Goal: Task Accomplishment & Management: Manage account settings

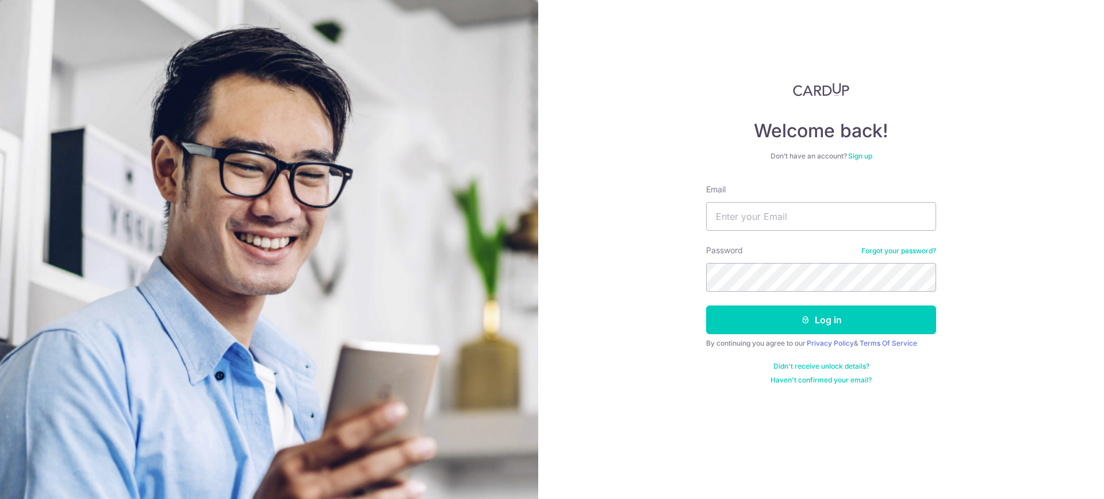
type input "[EMAIL_ADDRESS][DOMAIN_NAME]"
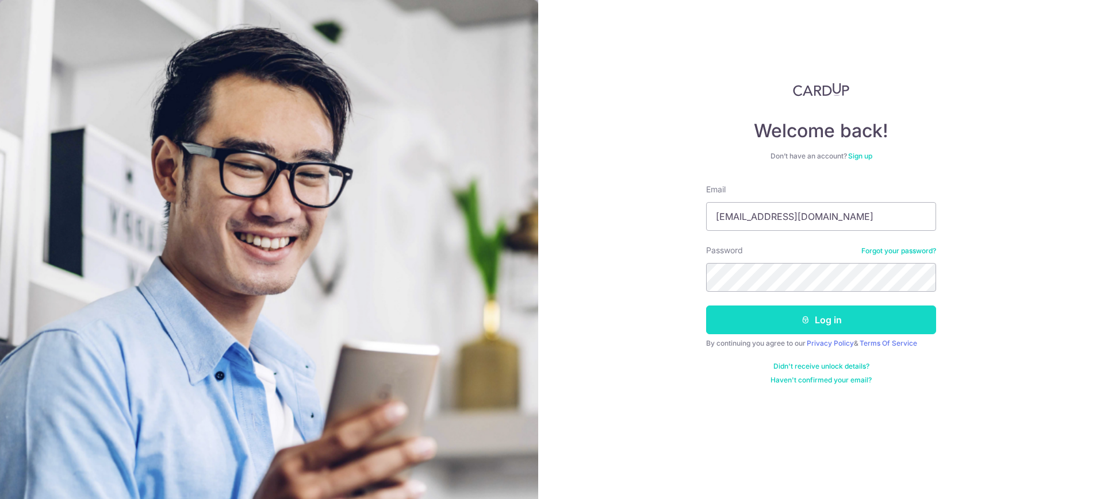
click at [807, 321] on icon "submit" at bounding box center [805, 320] width 9 height 9
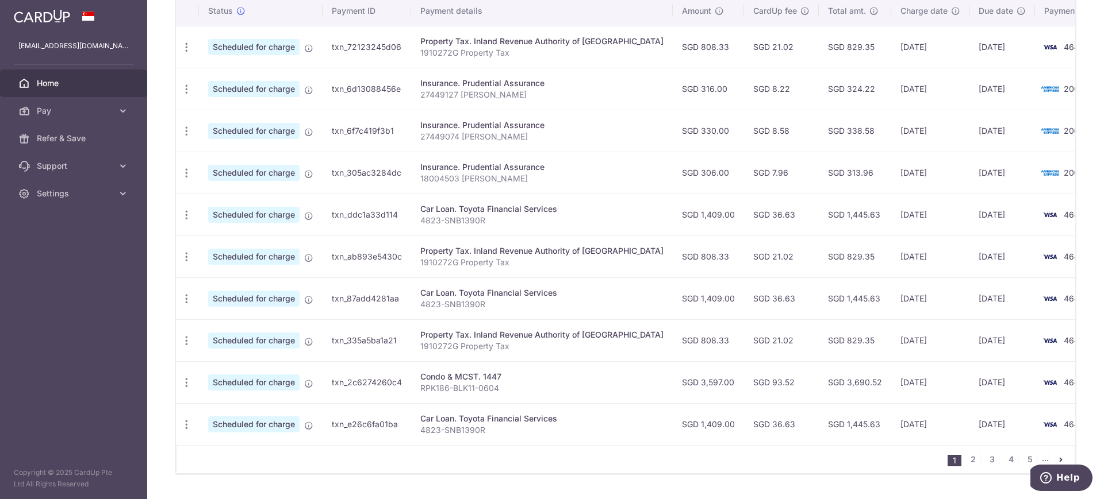
scroll to position [397, 0]
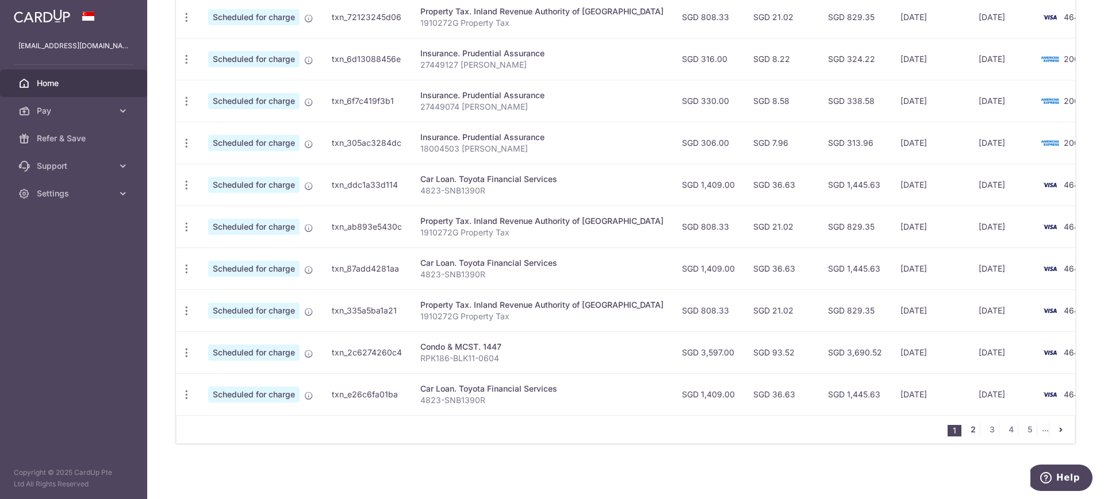
click at [966, 429] on link "2" at bounding box center [973, 430] width 14 height 14
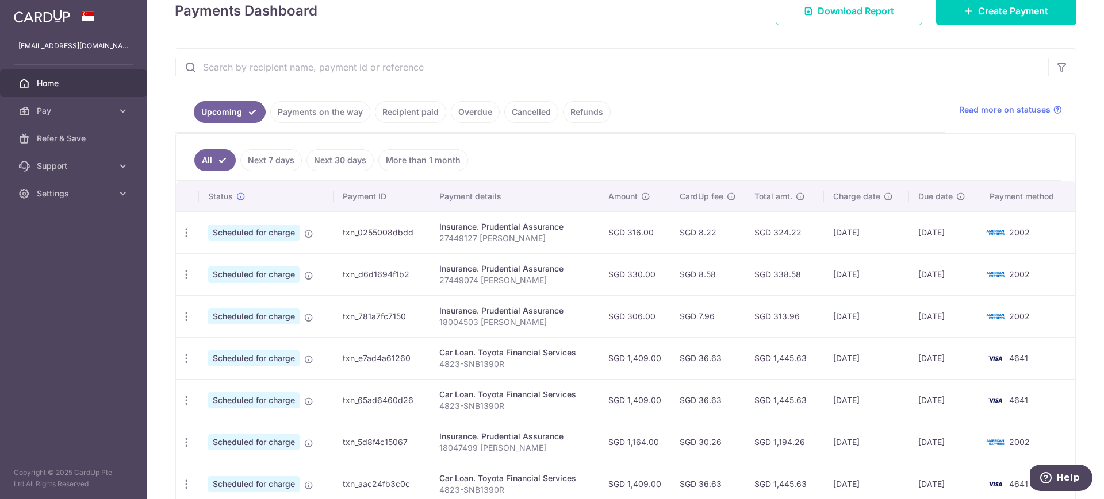
scroll to position [0, 0]
